Goal: Information Seeking & Learning: Understand process/instructions

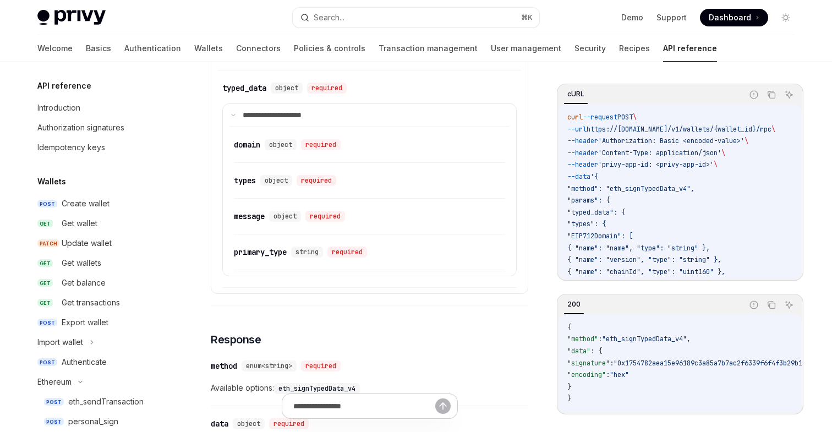
scroll to position [118, 0]
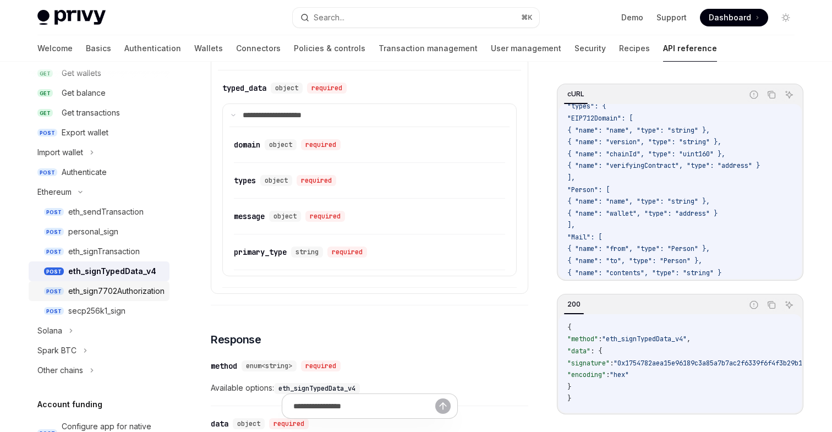
click at [124, 288] on div "eth_sign7702Authorization" at bounding box center [116, 291] width 96 height 13
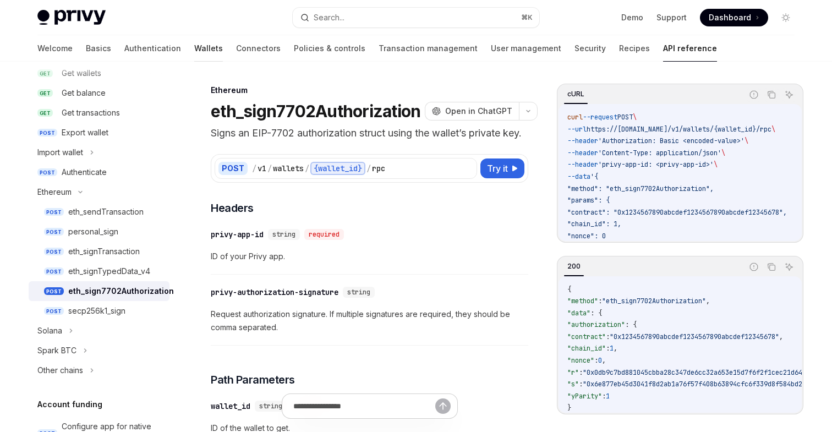
click at [194, 48] on link "Wallets" at bounding box center [208, 48] width 29 height 26
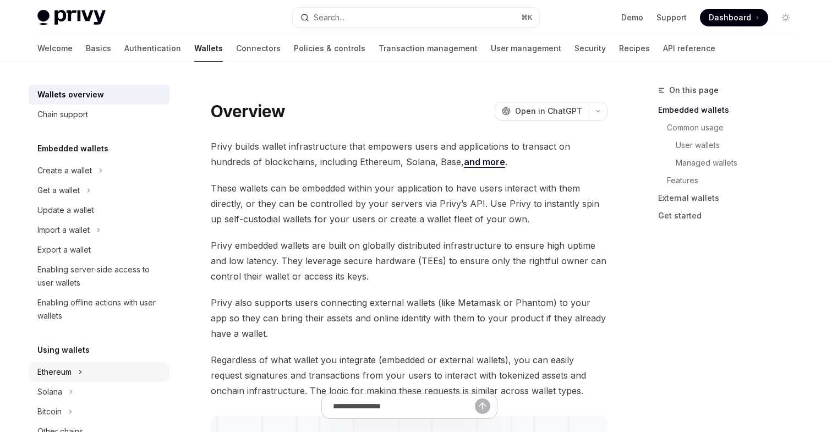
click at [61, 374] on div "Ethereum" at bounding box center [54, 371] width 34 height 13
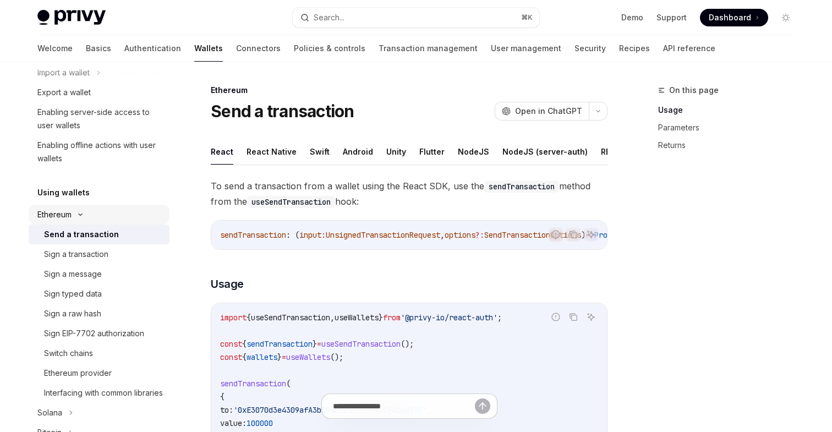
scroll to position [182, 0]
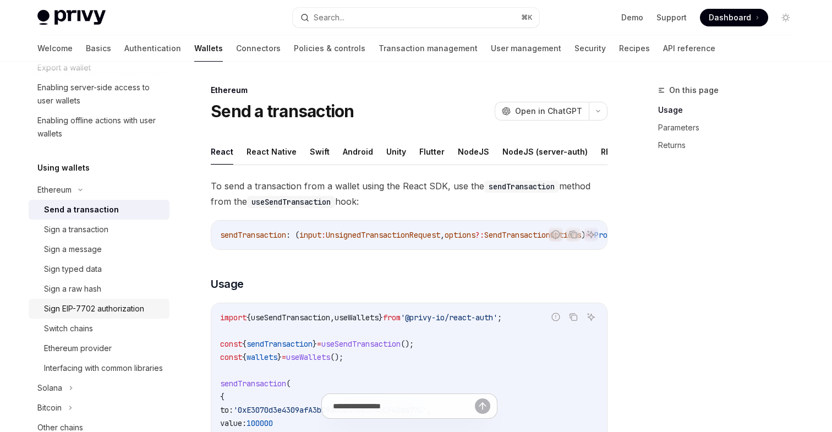
click at [116, 310] on div "Sign EIP-7702 authorization" at bounding box center [94, 308] width 100 height 13
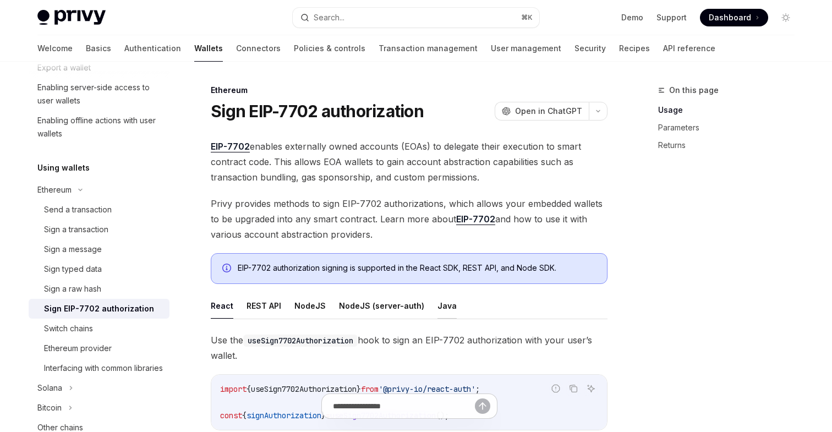
click at [442, 308] on button "Java" at bounding box center [447, 306] width 19 height 26
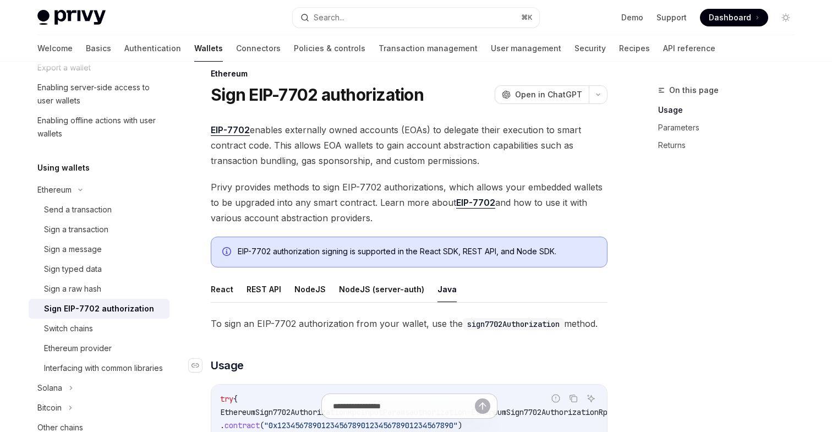
scroll to position [18, 0]
type textarea "*"
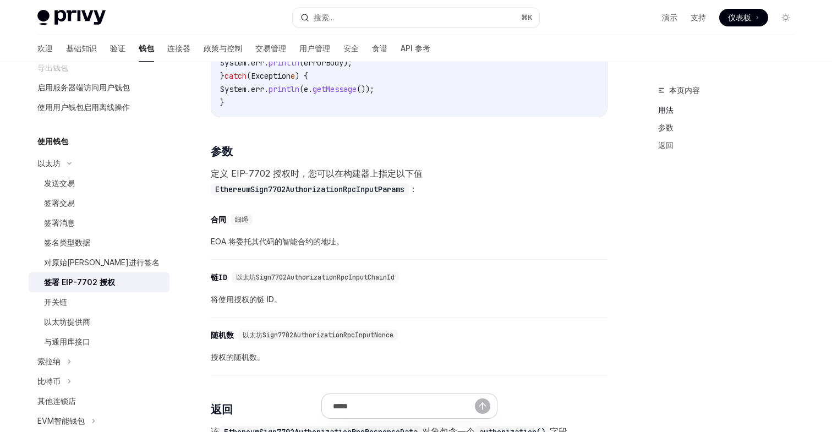
scroll to position [733, 0]
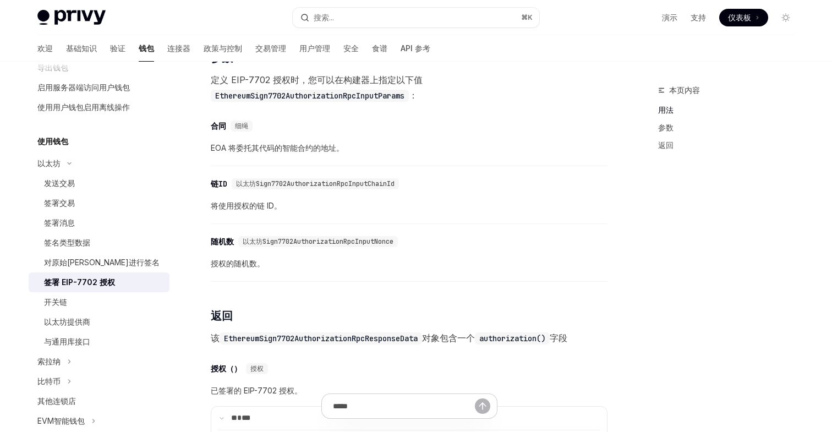
click at [247, 152] on font "EOA 将委托其代码的智能合约的地址。" at bounding box center [277, 147] width 133 height 9
click at [299, 151] on font "EOA 将委托其代码的智能合约的地址。" at bounding box center [277, 147] width 133 height 9
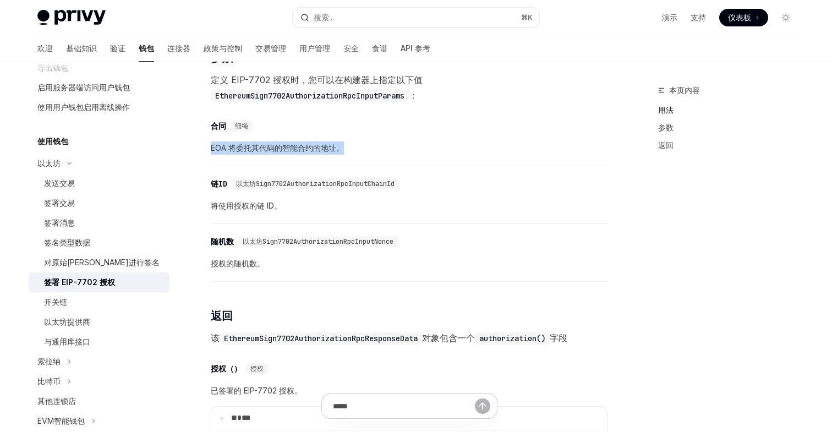
click at [299, 151] on font "EOA 将委托其代码的智能合约的地址。" at bounding box center [277, 147] width 133 height 9
click at [318, 152] on font "EOA 将委托其代码的智能合约的地址。" at bounding box center [277, 147] width 133 height 9
